Goal: Task Accomplishment & Management: Manage account settings

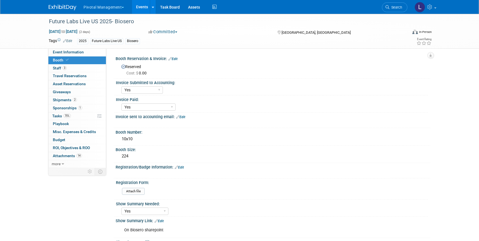
select select "Yes"
click at [60, 99] on span "Shipments 2" at bounding box center [65, 100] width 24 height 4
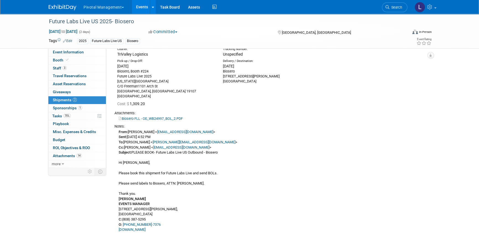
scroll to position [11, 0]
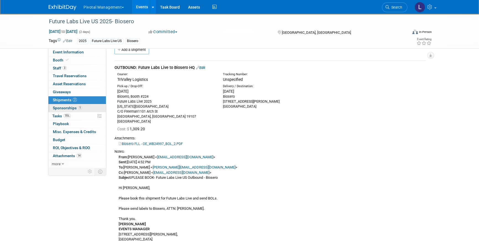
click at [69, 109] on span "Sponsorships 1" at bounding box center [67, 108] width 29 height 4
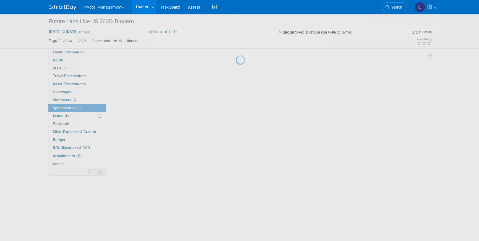
scroll to position [0, 0]
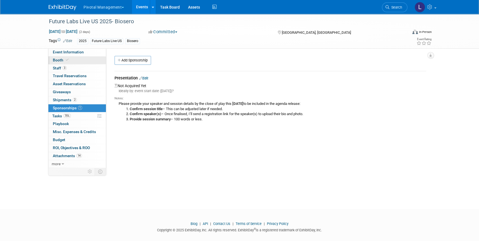
click at [61, 58] on span "Booth" at bounding box center [61, 60] width 17 height 4
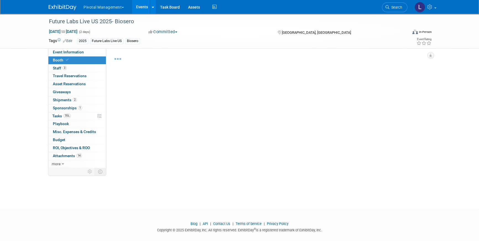
select select "Yes"
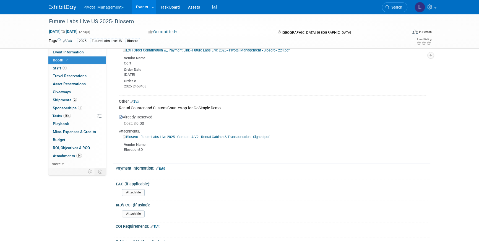
scroll to position [818, 0]
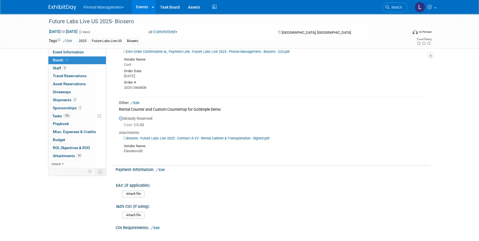
click at [212, 136] on link "Biosero - Future Labs Live 2025 - Contract A V2 - Rental Cabinet & Transportati…" at bounding box center [196, 138] width 146 height 4
click at [70, 52] on span "Event Information" at bounding box center [68, 52] width 31 height 4
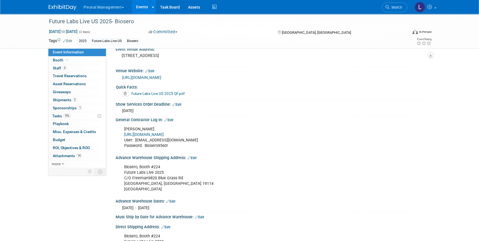
scroll to position [409, 0]
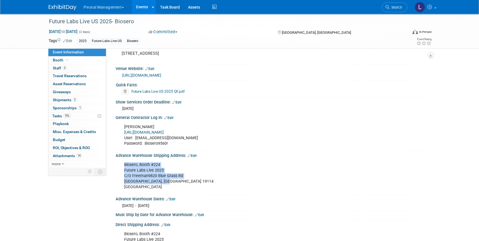
drag, startPoint x: 167, startPoint y: 181, endPoint x: 122, endPoint y: 162, distance: 48.5
click at [122, 162] on div "Biosero, Booth #224 Future Labs Live 2025 C/O Freeman9820 [GEOGRAPHIC_DATA][STR…" at bounding box center [244, 175] width 249 height 33
copy div "Biosero, Booth #224 Future Labs Live [STREET_ADDRESS]"
click at [195, 154] on link "Edit" at bounding box center [192, 156] width 9 height 4
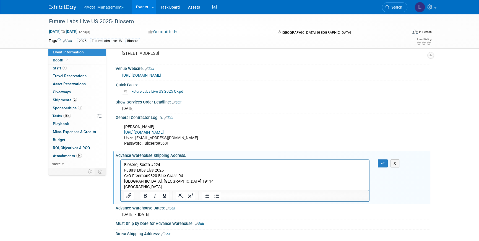
scroll to position [0, 0]
click at [148, 176] on p "Biosero, Booth #224 Future Labs Live 2025 C/O Freeman9820 [GEOGRAPHIC_DATA][STR…" at bounding box center [245, 176] width 242 height 28
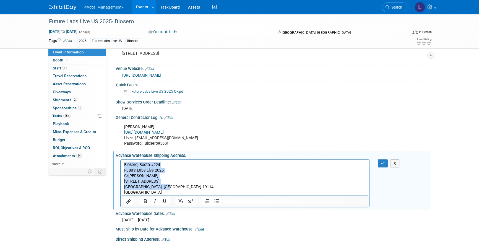
drag, startPoint x: 168, startPoint y: 186, endPoint x: 120, endPoint y: 161, distance: 54.5
click at [121, 161] on html "Biosero, Booth #224 Future Labs Live 2025 C/[PERSON_NAME] [STREET_ADDRESS]" at bounding box center [245, 177] width 248 height 35
copy body "Biosero, Booth #224 Future Labs Live 2025 C/[PERSON_NAME] [STREET_ADDRESS]"
click at [382, 161] on icon "button" at bounding box center [383, 163] width 4 height 4
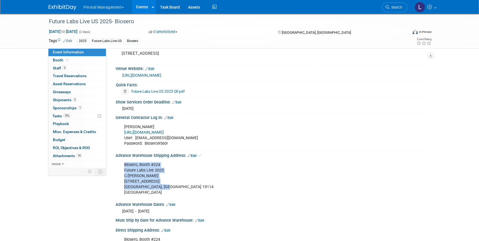
drag, startPoint x: 177, startPoint y: 185, endPoint x: 119, endPoint y: 160, distance: 63.2
click at [119, 160] on div "Biosero, Booth #224 Future Labs Live 2025 C/[PERSON_NAME] [STREET_ADDRESS] X" at bounding box center [273, 178] width 315 height 41
copy div "Biosero, Booth #224 Future Labs Live 2025 C/[PERSON_NAME] [STREET_ADDRESS]"
